Goal: Information Seeking & Learning: Learn about a topic

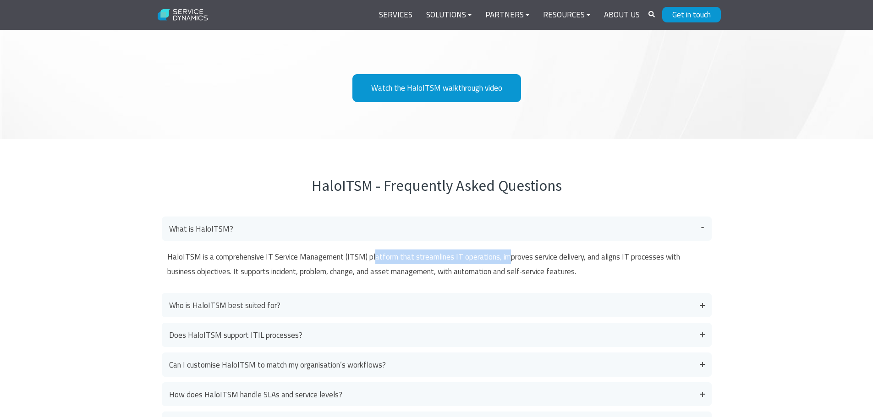
scroll to position [2164, 0]
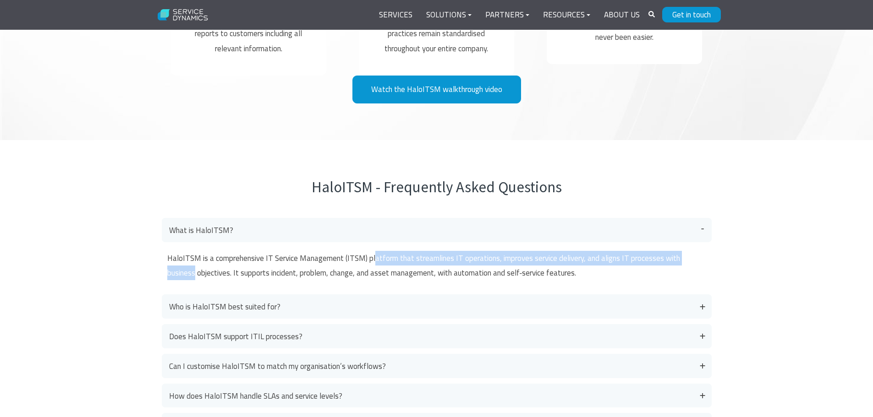
drag, startPoint x: 372, startPoint y: 260, endPoint x: 720, endPoint y: 259, distance: 347.7
click at [720, 259] on div "HaloITSM - Frequently Asked Questions What is HaloITSM? HaloITSM is a comprehen…" at bounding box center [437, 353] width 568 height 352
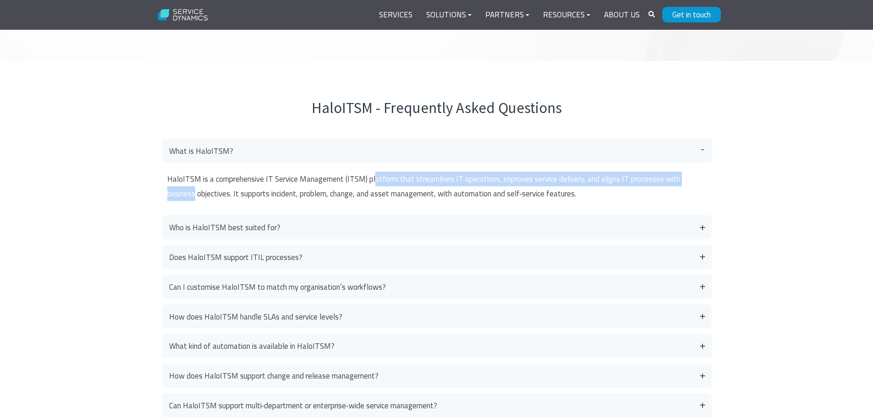
scroll to position [2256, 0]
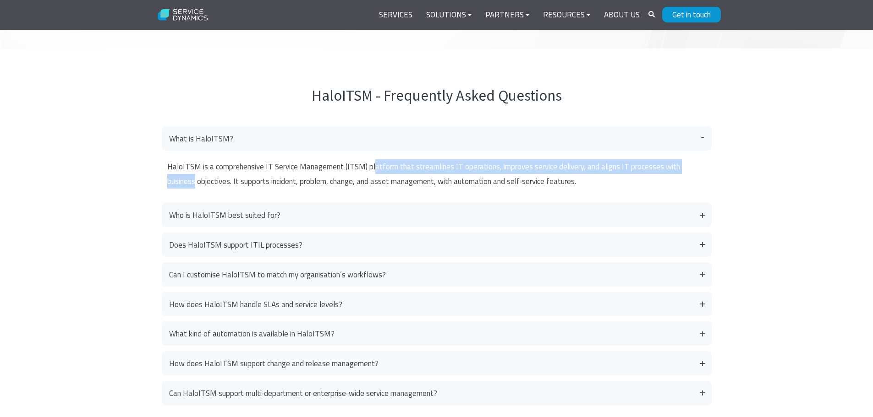
click at [566, 217] on link "Who is HaloITSM best suited for?" at bounding box center [437, 215] width 550 height 24
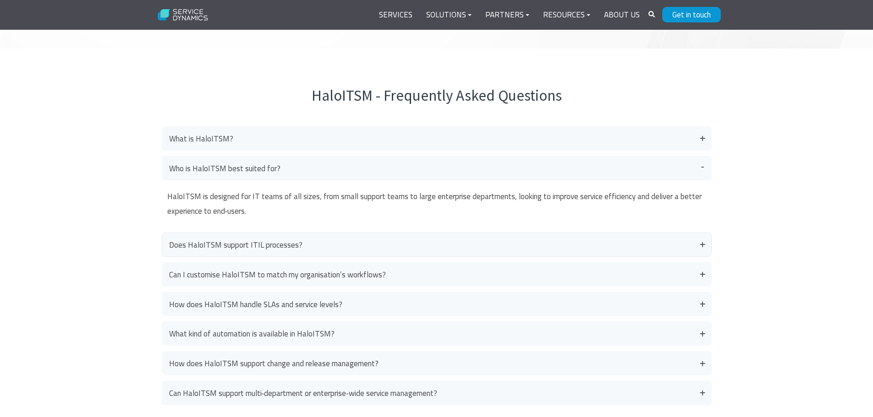
click at [490, 248] on link "Does HaloITSM support ITIL processes?" at bounding box center [437, 245] width 550 height 24
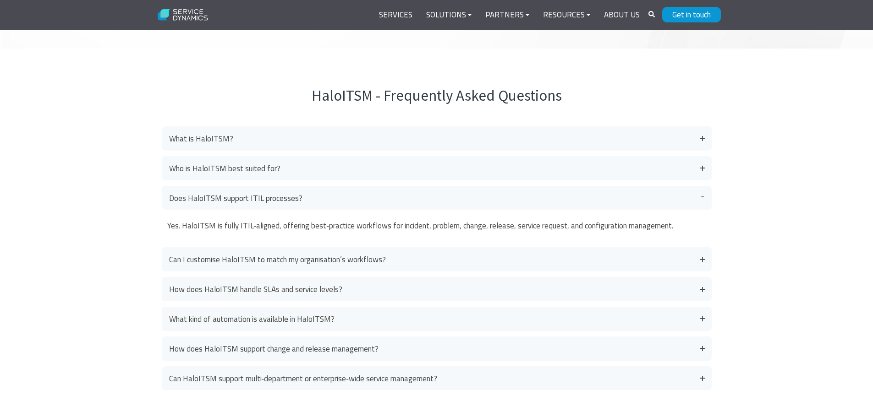
click at [479, 185] on div "What is HaloITSM? HaloITSM is a comprehensive IT Service Management (ITSM) plat…" at bounding box center [437, 258] width 550 height 264
click at [472, 174] on link "Who is HaloITSM best suited for?" at bounding box center [437, 168] width 550 height 24
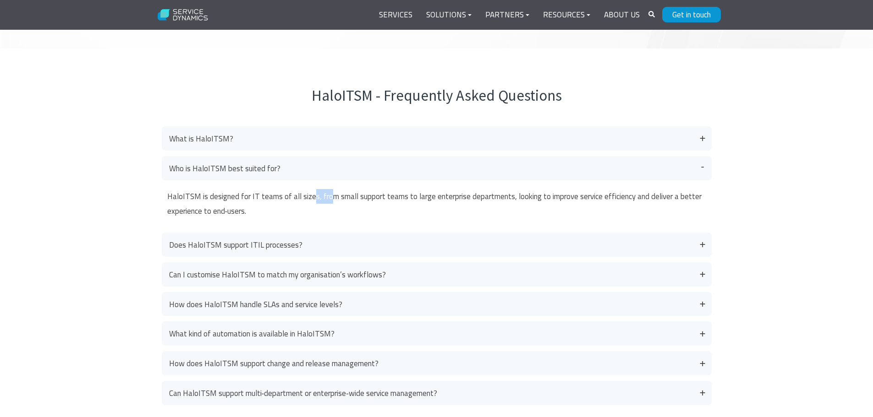
drag, startPoint x: 310, startPoint y: 199, endPoint x: 326, endPoint y: 197, distance: 15.7
click at [326, 197] on p "HaloITSM is designed for IT teams of all sizes, from small support teams to lar…" at bounding box center [436, 204] width 539 height 30
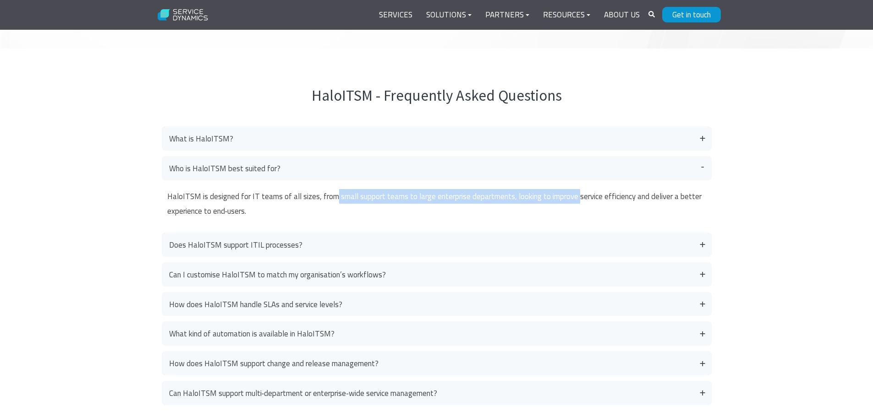
drag, startPoint x: 575, startPoint y: 199, endPoint x: 334, endPoint y: 202, distance: 241.5
click at [334, 202] on p "HaloITSM is designed for IT teams of all sizes, from small support teams to lar…" at bounding box center [436, 204] width 539 height 30
